Goal: Check status: Verify the current state of an ongoing process or item

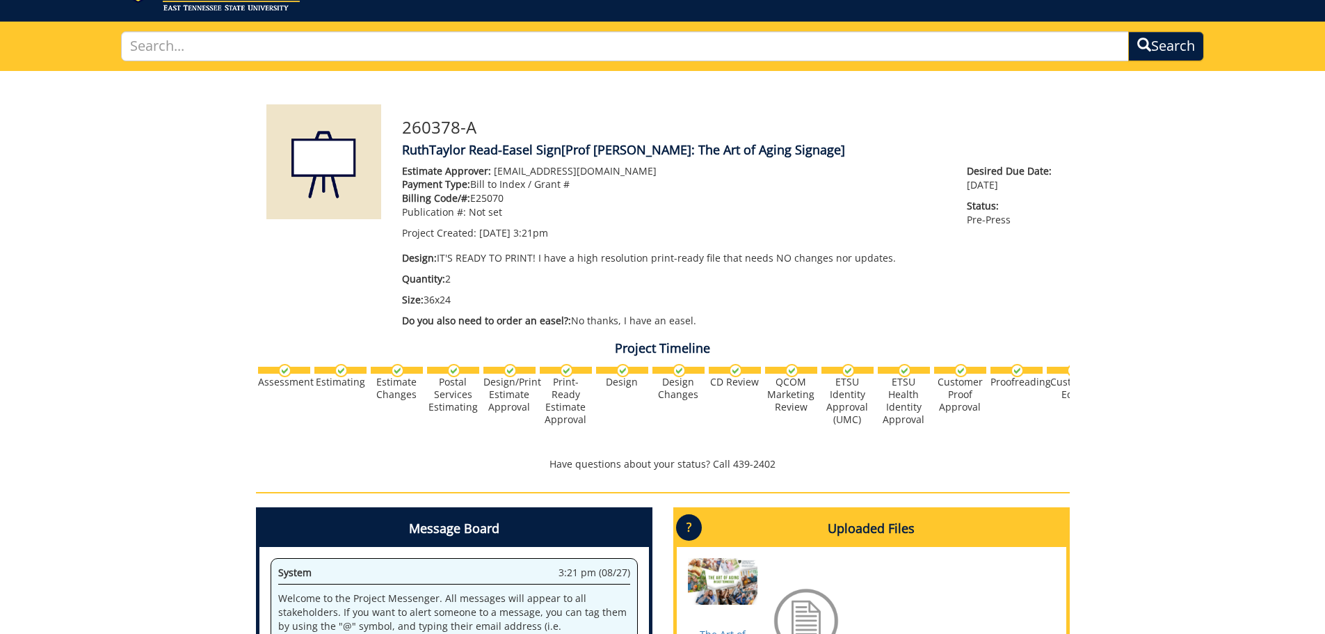
scroll to position [0, 334]
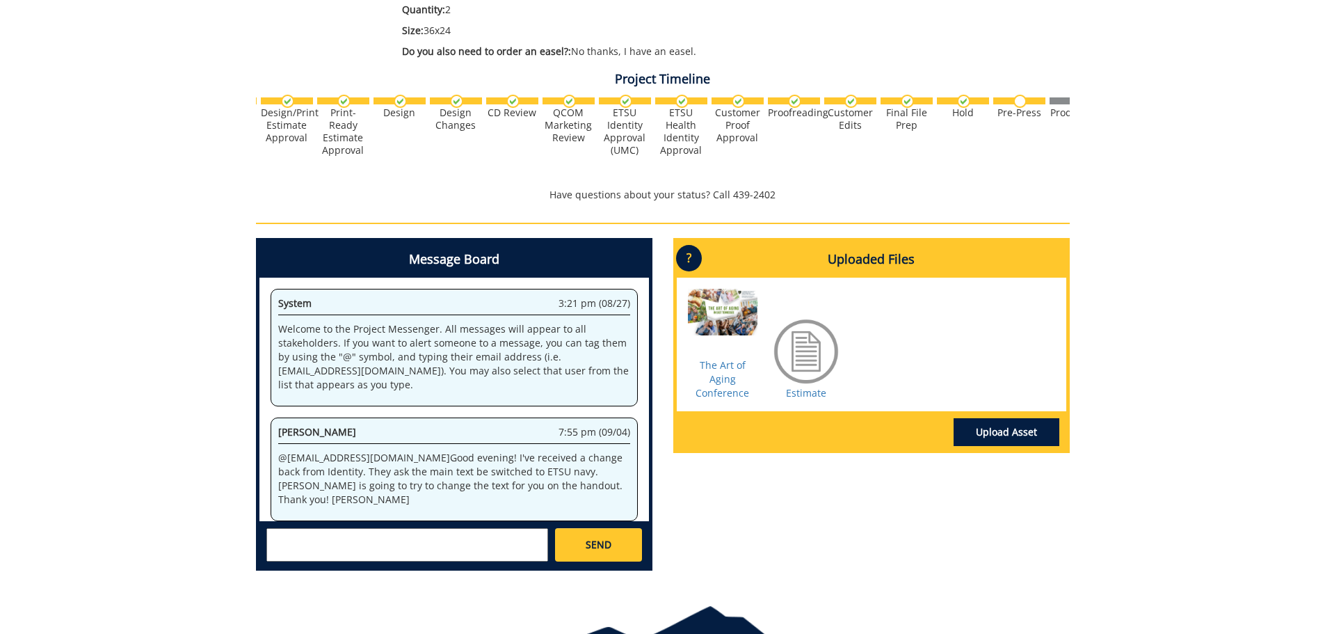
scroll to position [0, 250]
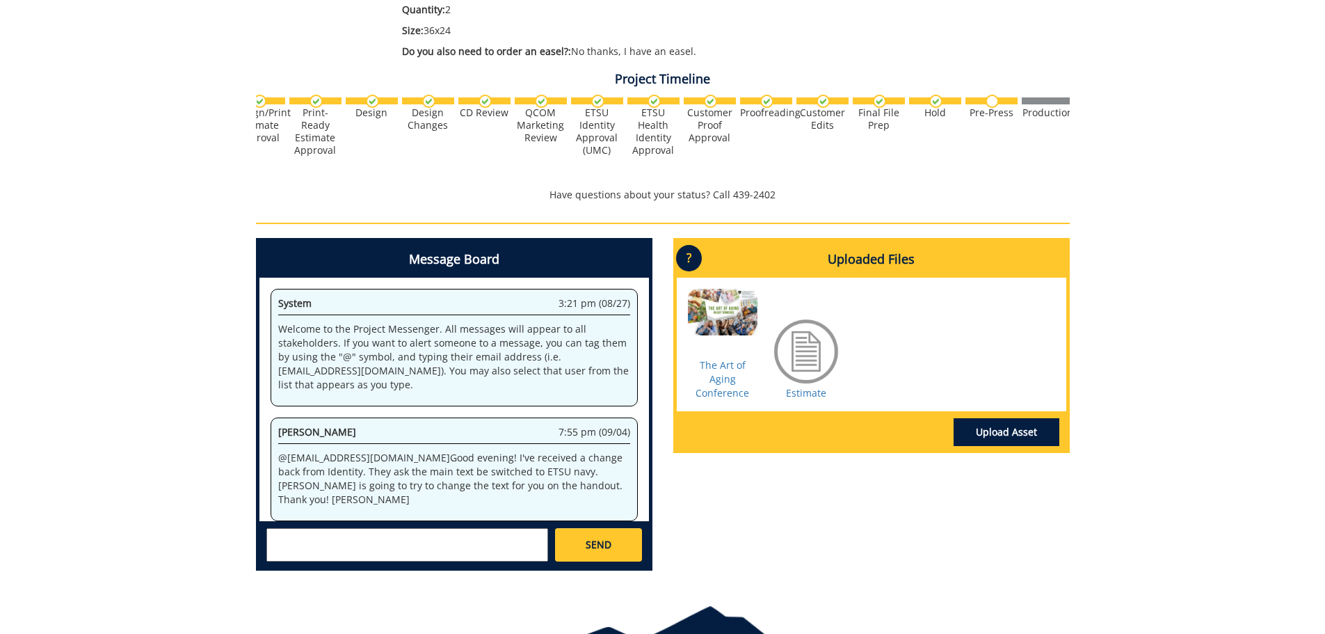
click at [649, 376] on div "Message Board System 3:21 pm (08/27) Welcome to the Project Messenger. All mess…" at bounding box center [454, 404] width 397 height 333
click at [647, 363] on div "System 3:21 pm (08/27) Welcome to the Project Messenger. All messages will appe…" at bounding box center [455, 400] width 390 height 244
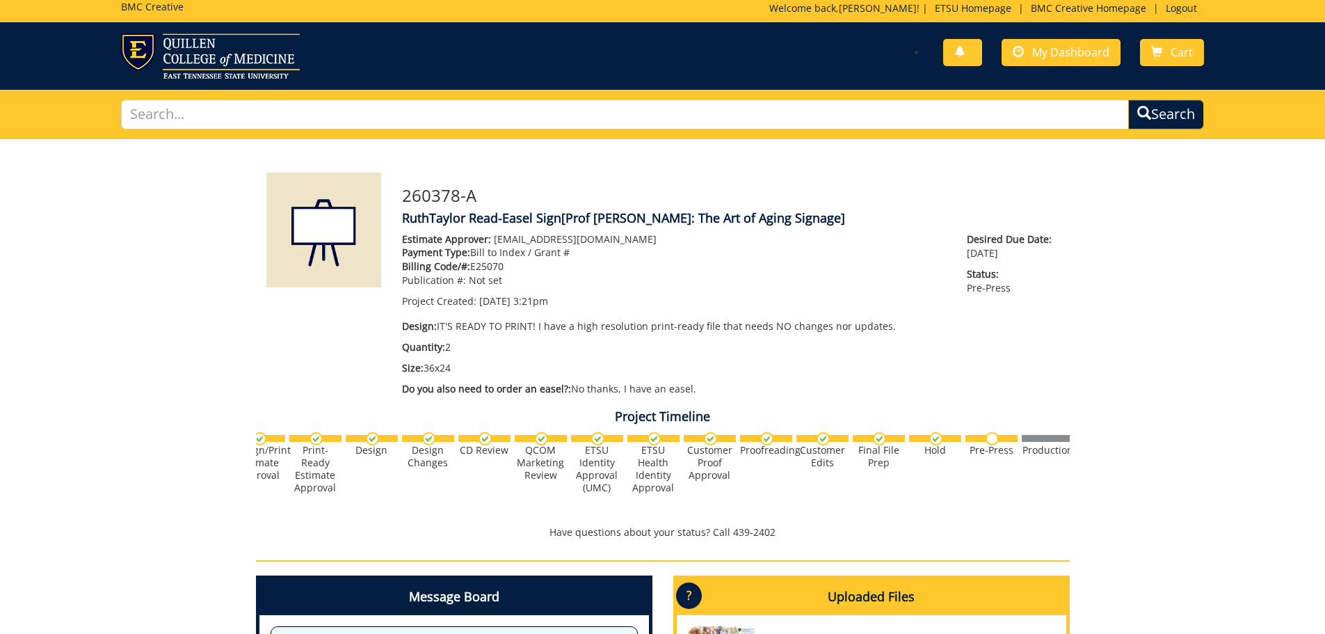
scroll to position [0, 0]
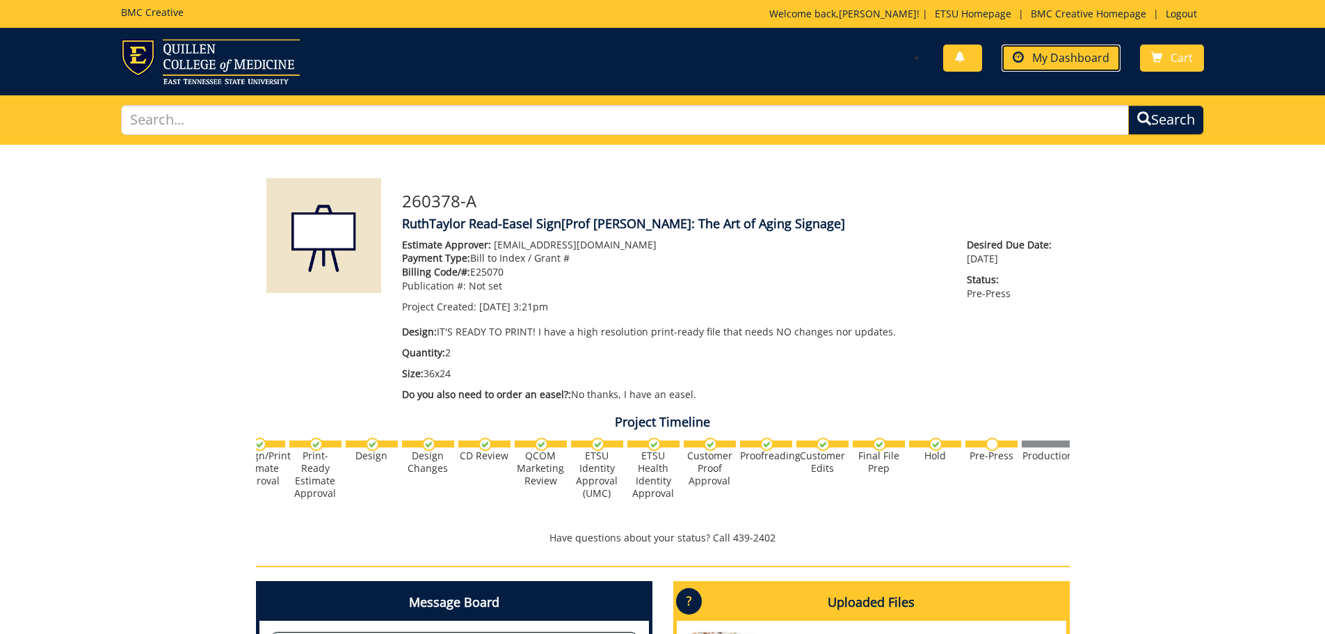
click at [1035, 70] on link "My Dashboard" at bounding box center [1061, 58] width 119 height 27
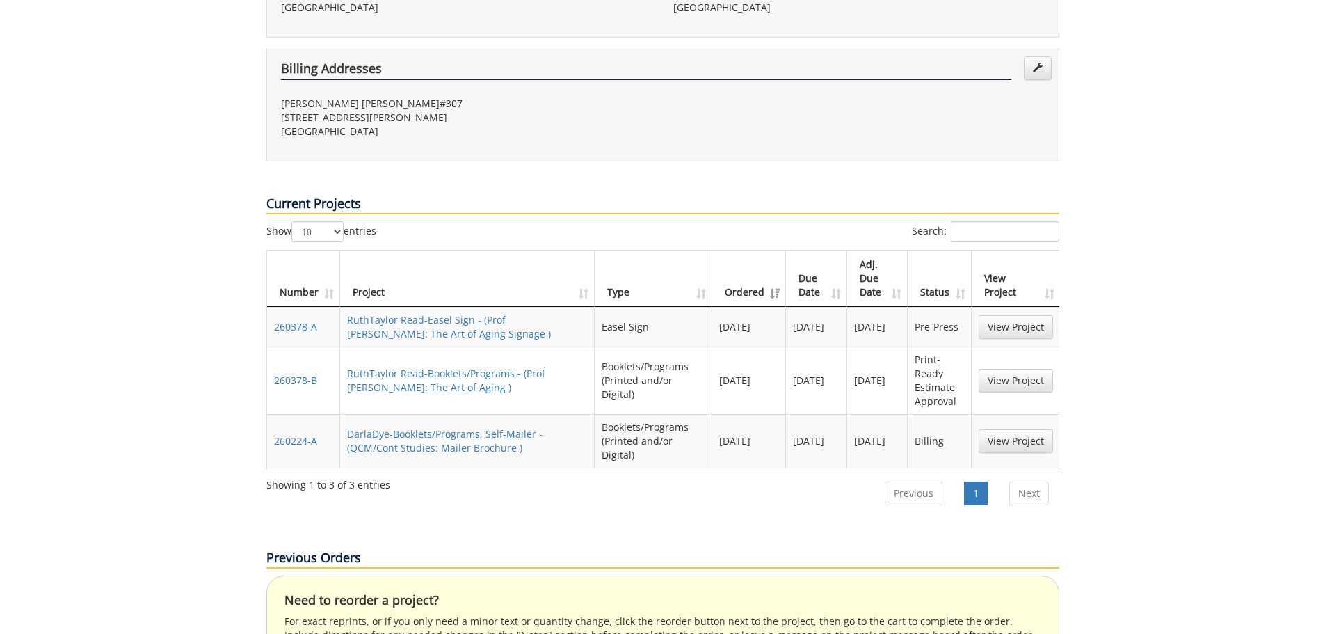
scroll to position [464, 0]
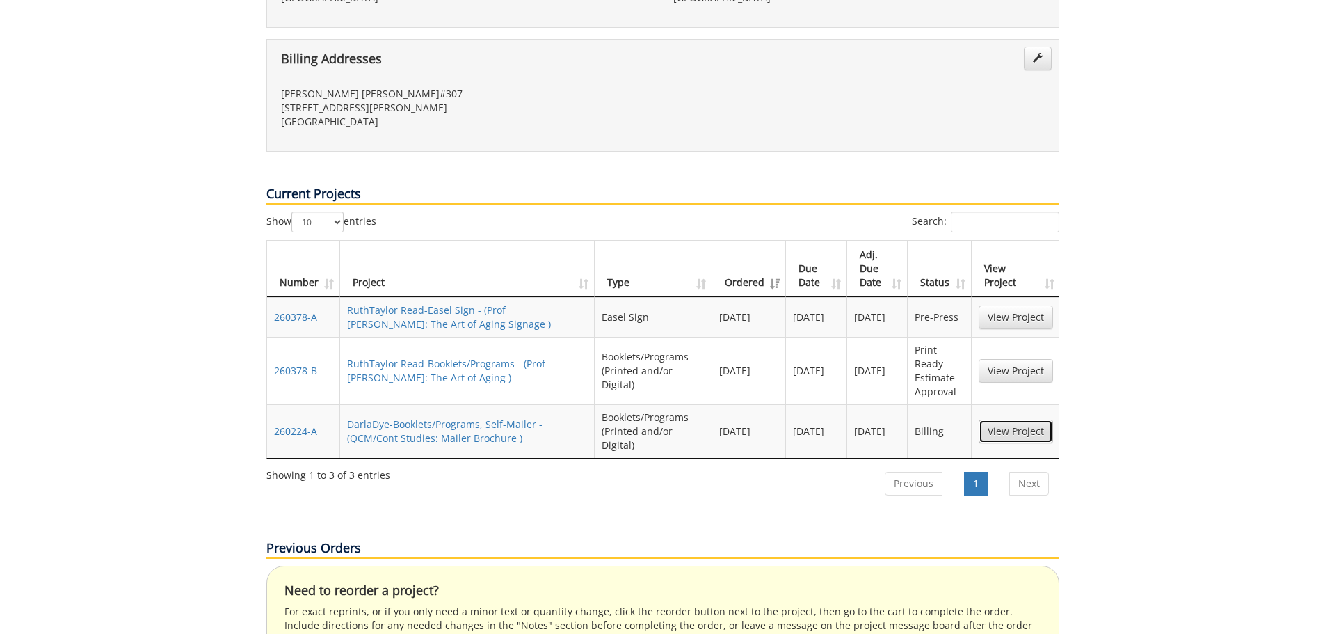
click at [1023, 420] on link "View Project" at bounding box center [1016, 432] width 74 height 24
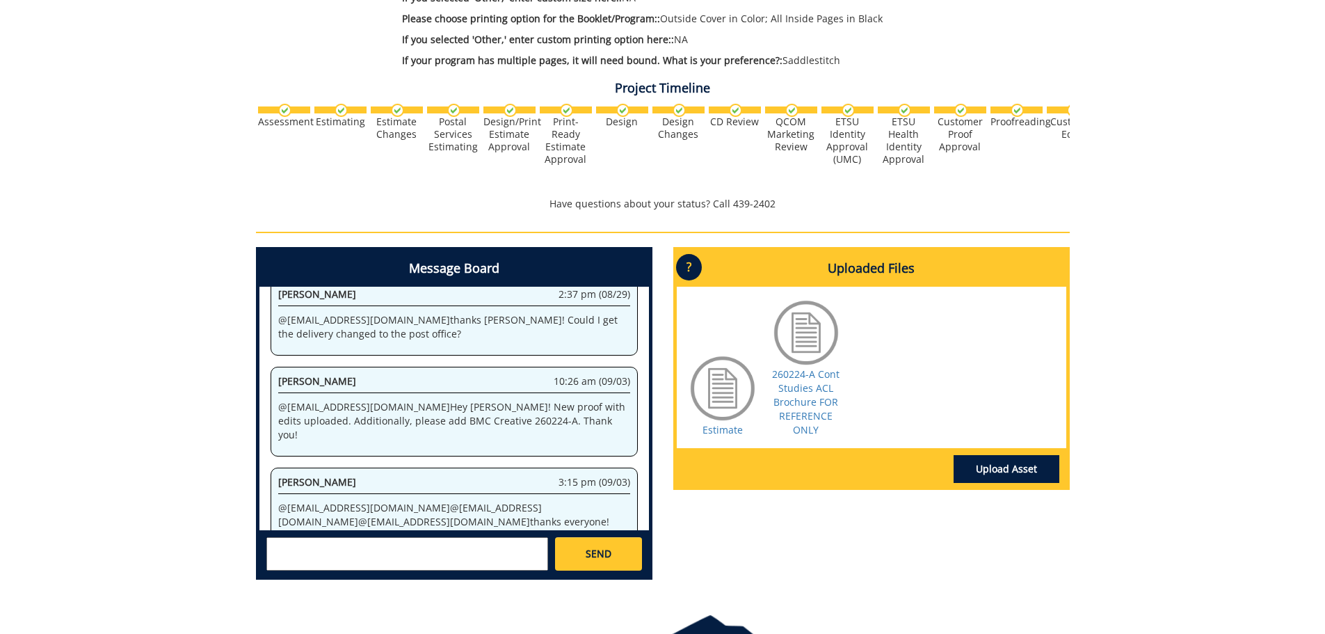
scroll to position [510, 0]
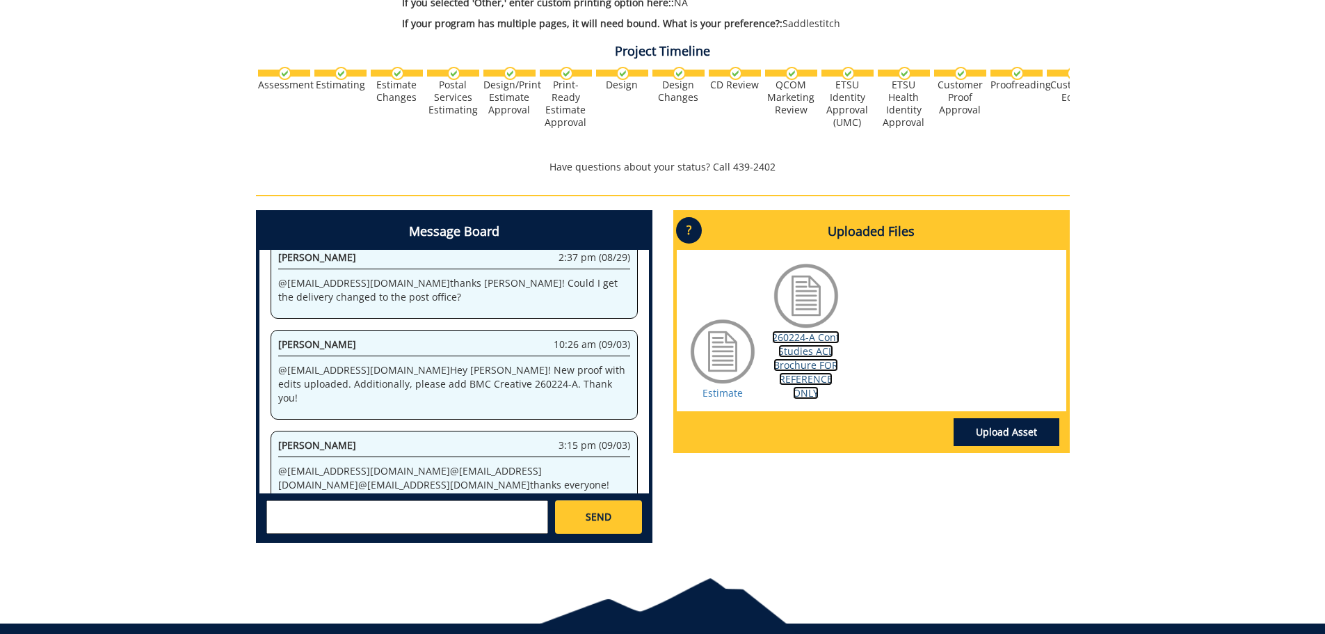
click at [804, 351] on link "260224-A Cont Studies ACL Brochure FOR REFERENCE ONLY" at bounding box center [805, 364] width 67 height 69
